Goal: Task Accomplishment & Management: Manage account settings

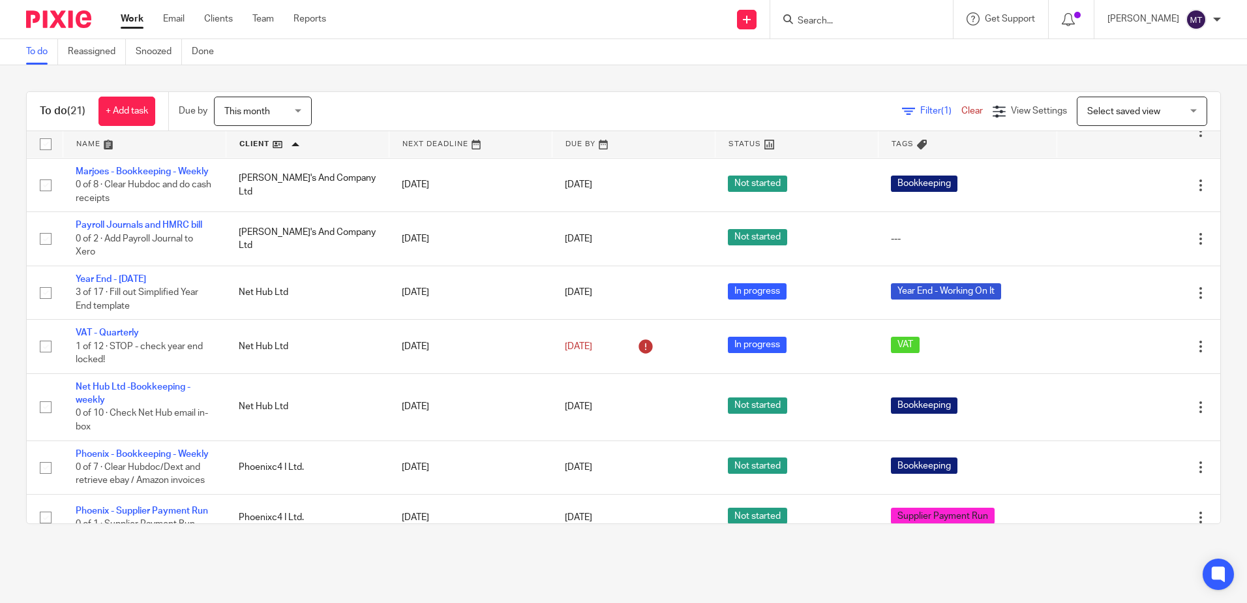
scroll to position [457, 0]
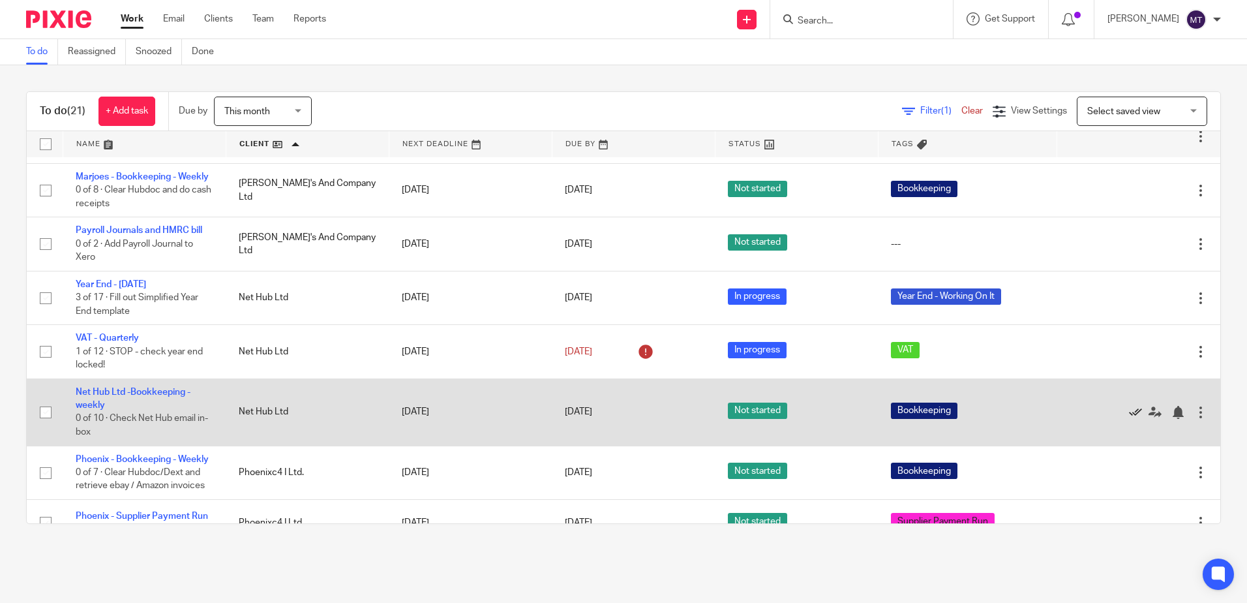
click at [1129, 419] on icon at bounding box center [1135, 412] width 13 height 13
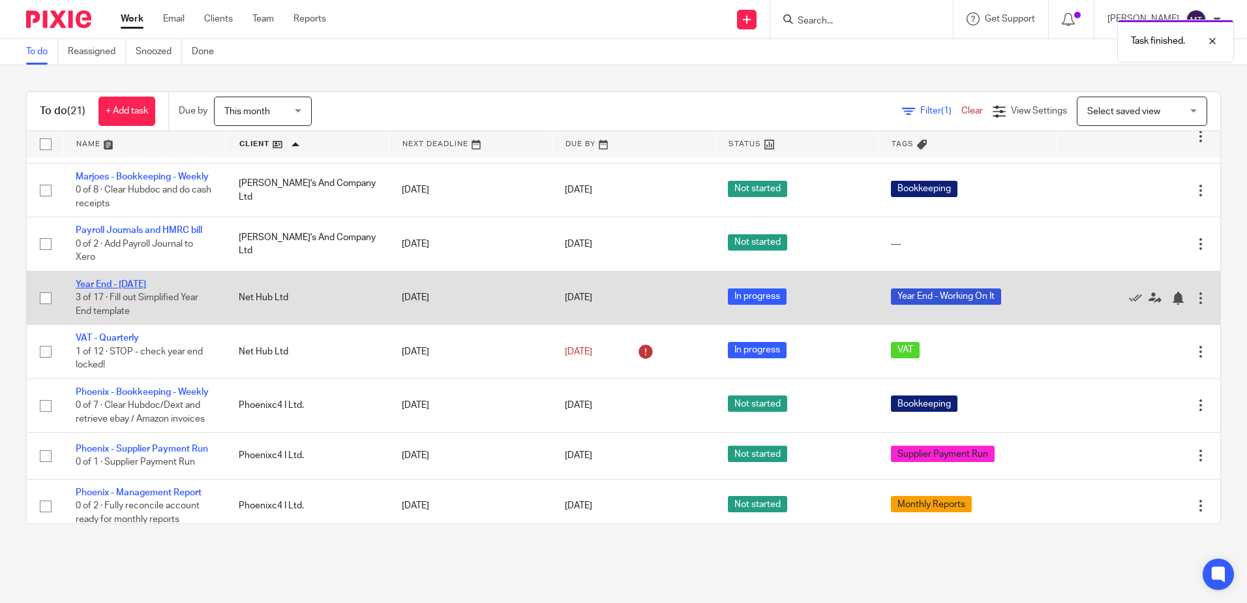
click at [126, 289] on link "Year End - [DATE]" at bounding box center [111, 284] width 70 height 9
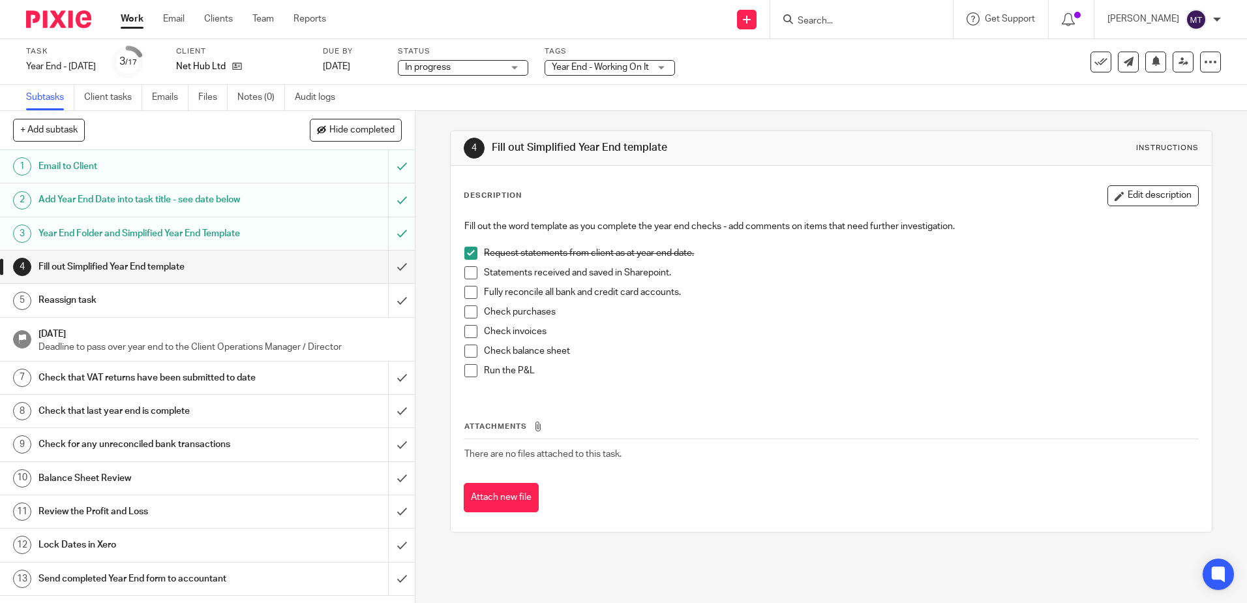
click at [464, 272] on span at bounding box center [470, 272] width 13 height 13
click at [466, 313] on span at bounding box center [470, 311] width 13 height 13
click at [134, 16] on link "Work" at bounding box center [132, 18] width 23 height 13
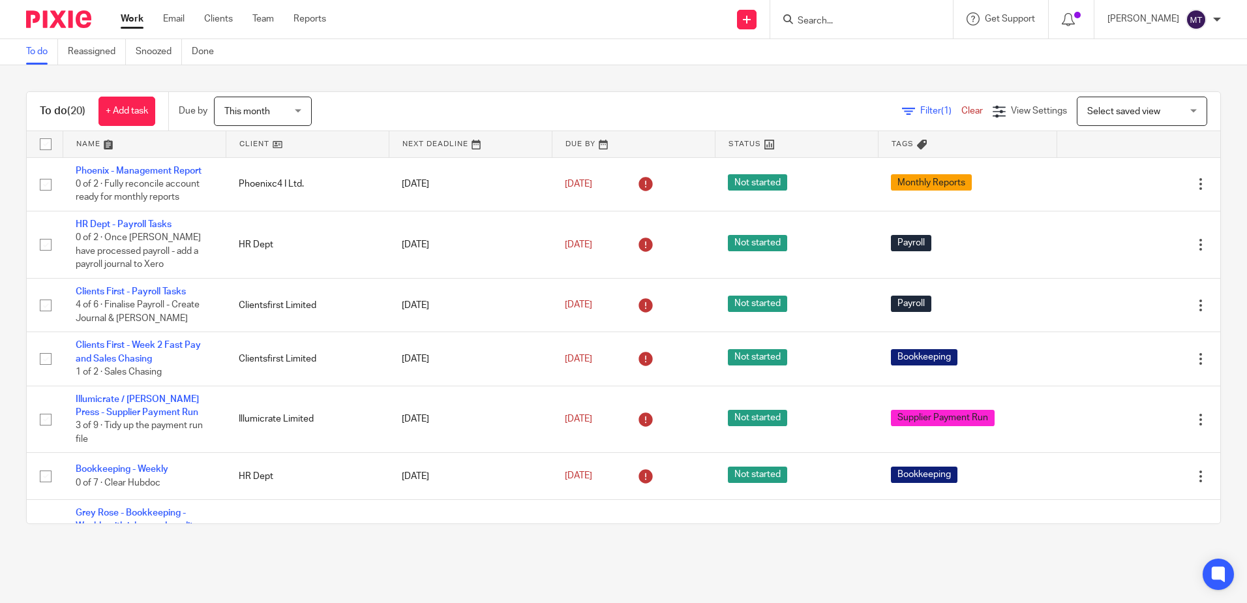
click at [248, 147] on link at bounding box center [307, 144] width 162 height 26
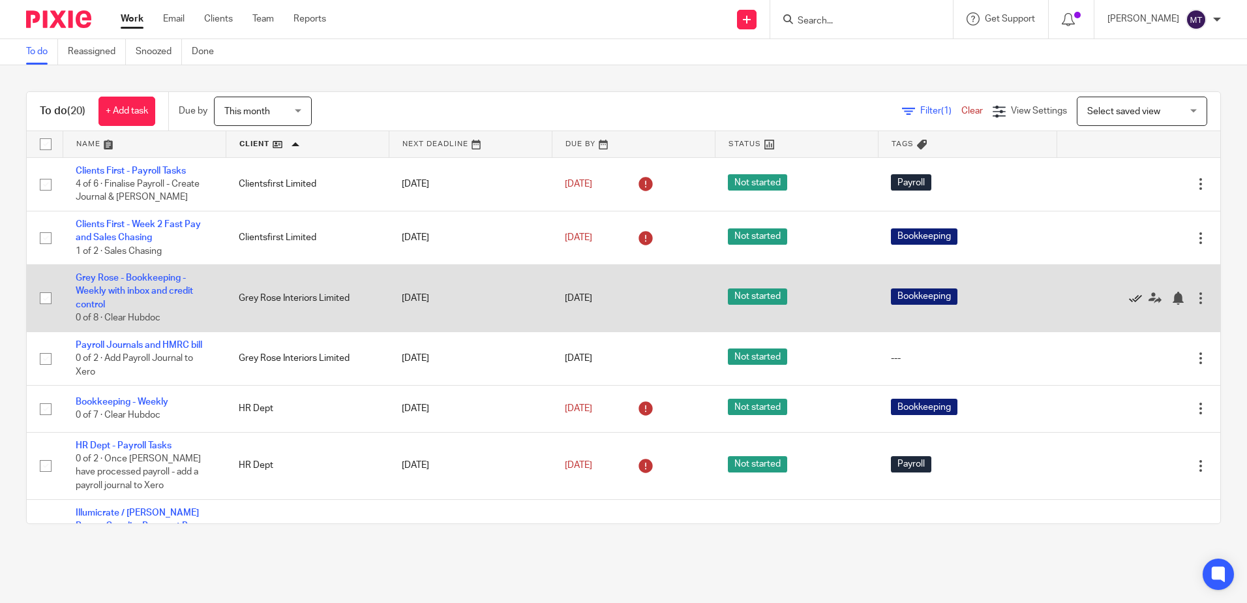
click at [1129, 298] on icon at bounding box center [1135, 298] width 13 height 13
